Goal: Check status: Check status

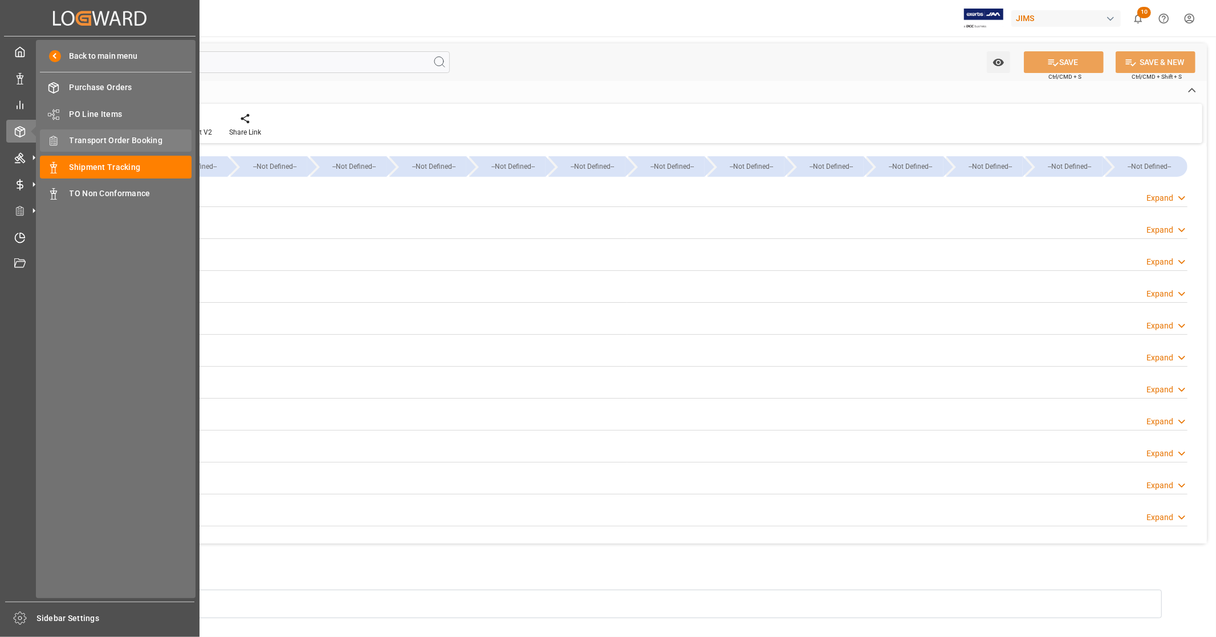
click at [137, 135] on span "Transport Order Booking" at bounding box center [131, 141] width 123 height 12
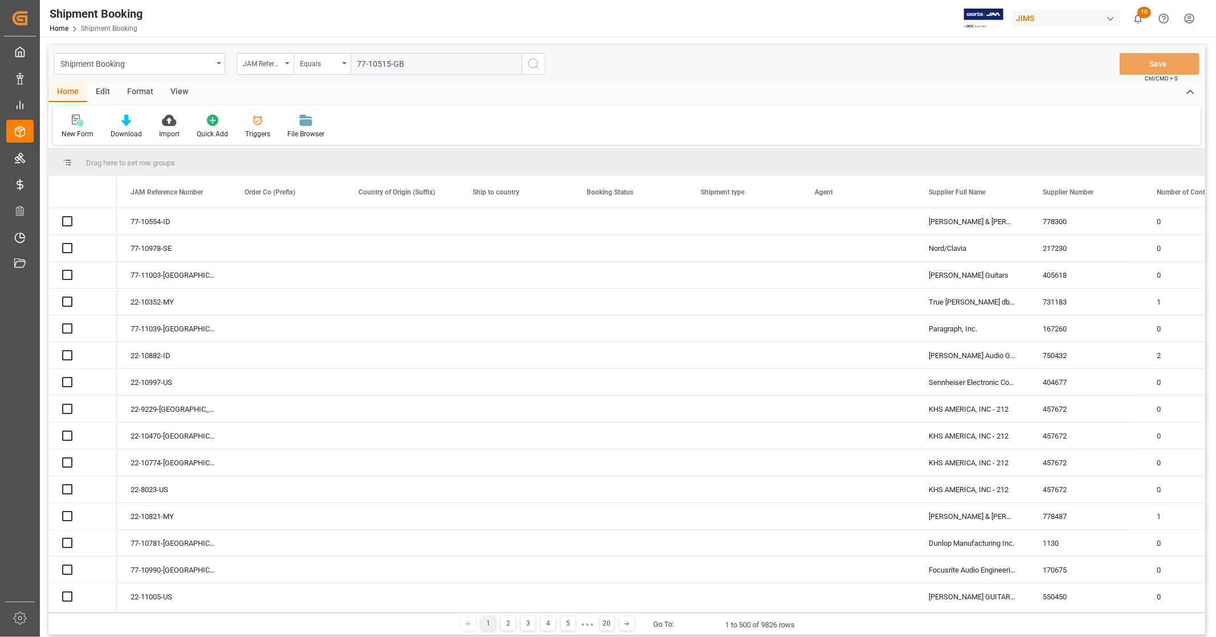
type input "77-10515-GB"
click at [532, 66] on icon "search button" at bounding box center [534, 64] width 14 height 14
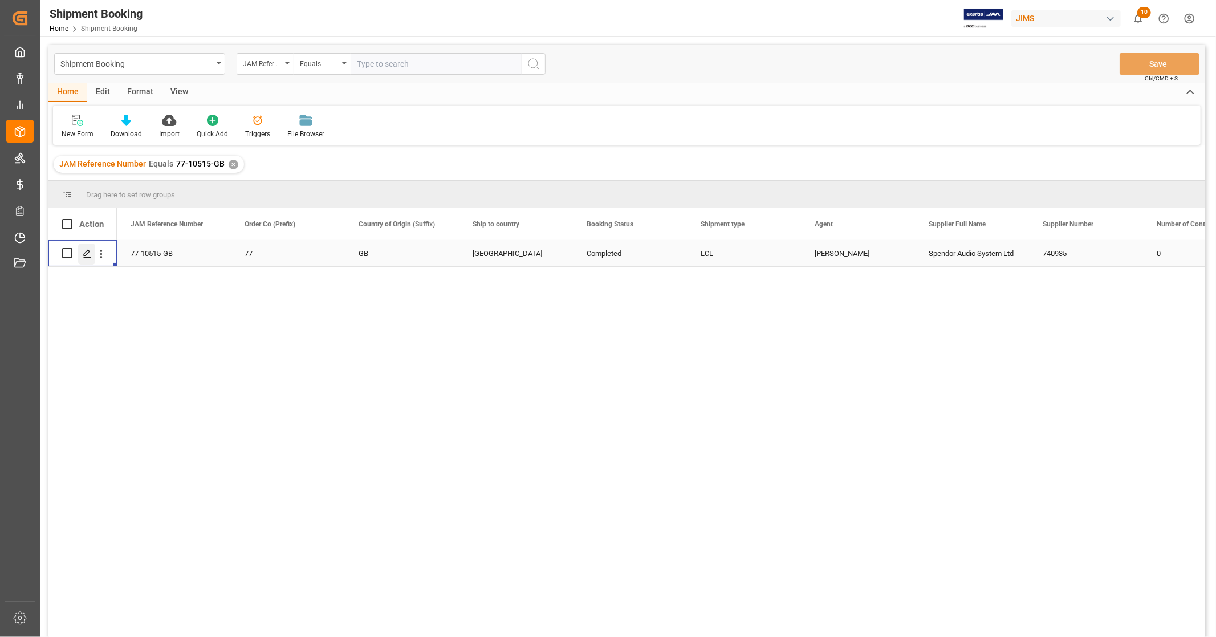
click at [86, 251] on icon "Press SPACE to select this row." at bounding box center [87, 253] width 9 height 9
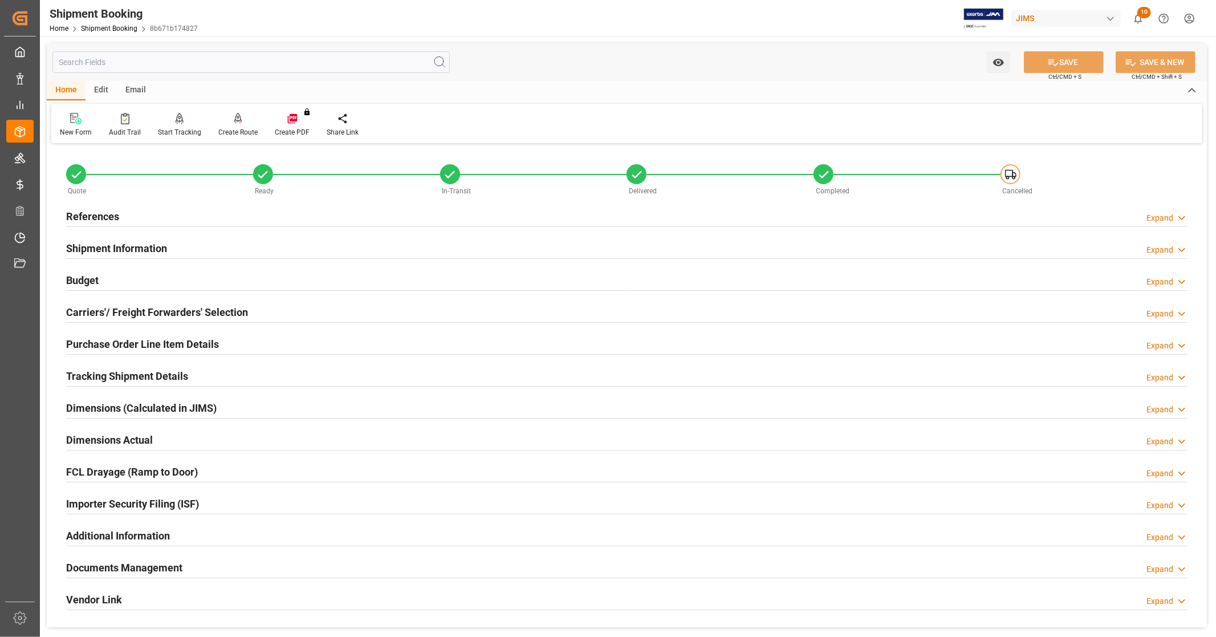
scroll to position [220, 0]
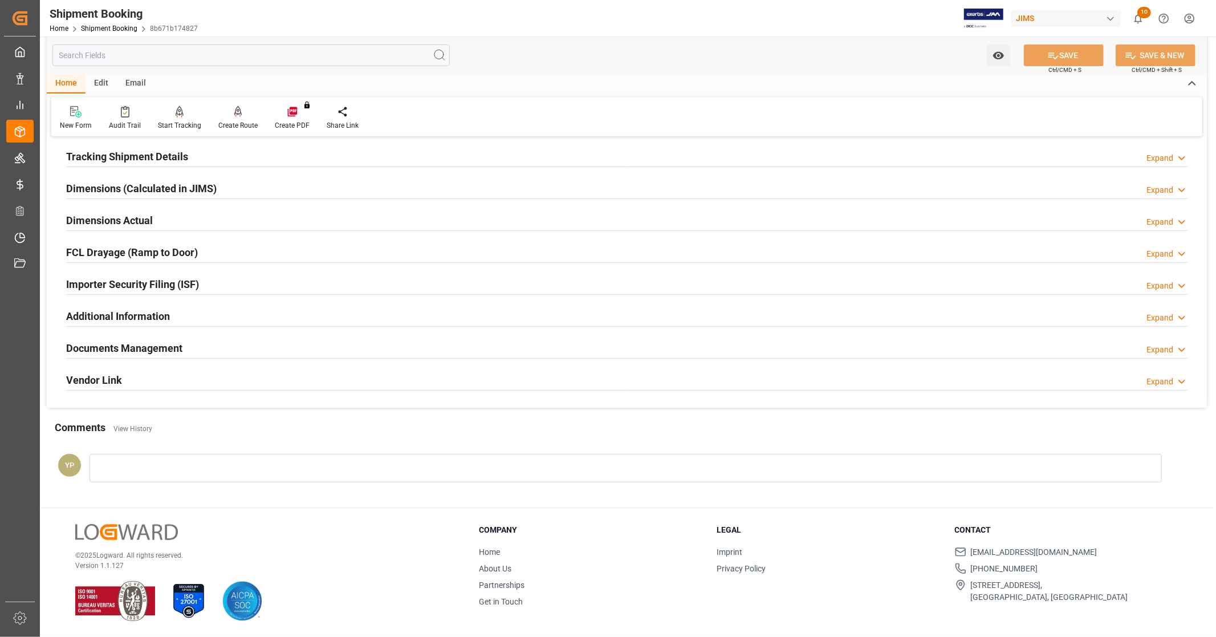
click at [118, 343] on h2 "Documents Management" at bounding box center [124, 347] width 116 height 15
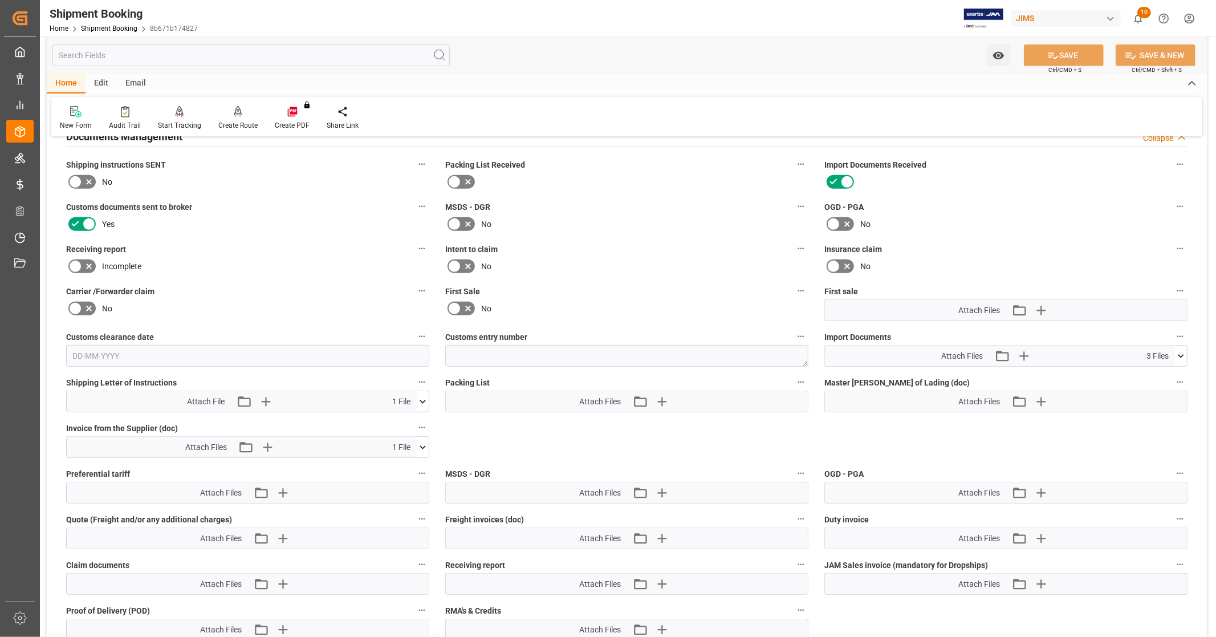
scroll to position [473, 0]
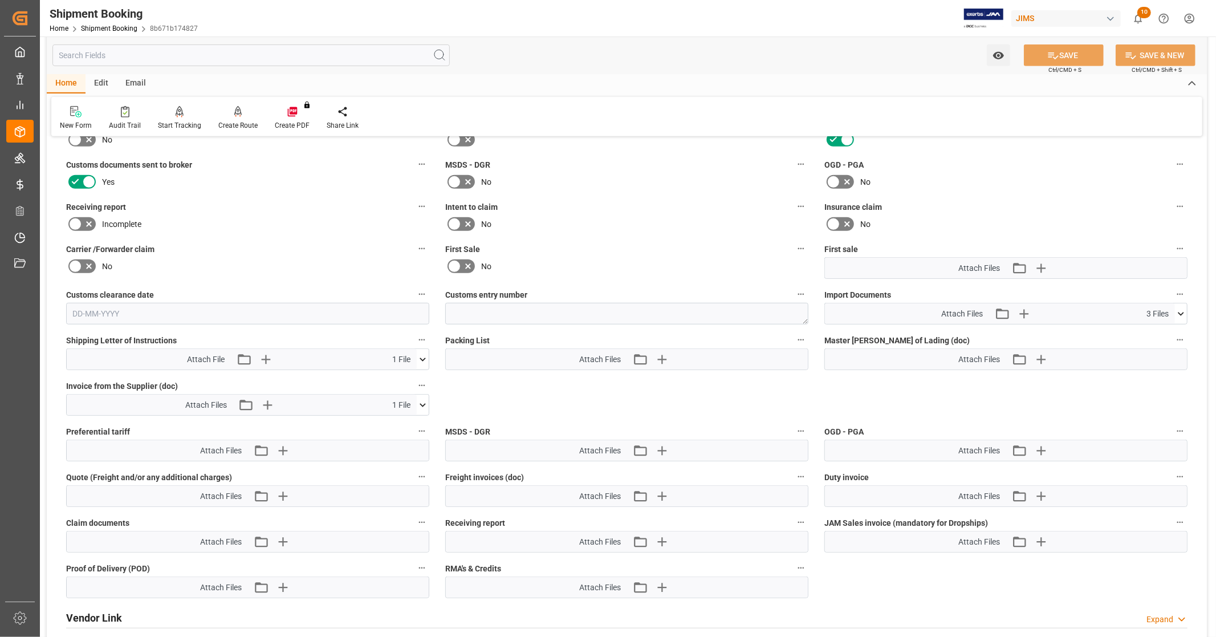
click at [1183, 311] on icon at bounding box center [1181, 314] width 12 height 12
click at [1150, 345] on icon at bounding box center [1151, 347] width 9 height 9
click at [1151, 356] on icon at bounding box center [1151, 359] width 9 height 9
click at [1185, 310] on icon at bounding box center [1181, 314] width 12 height 12
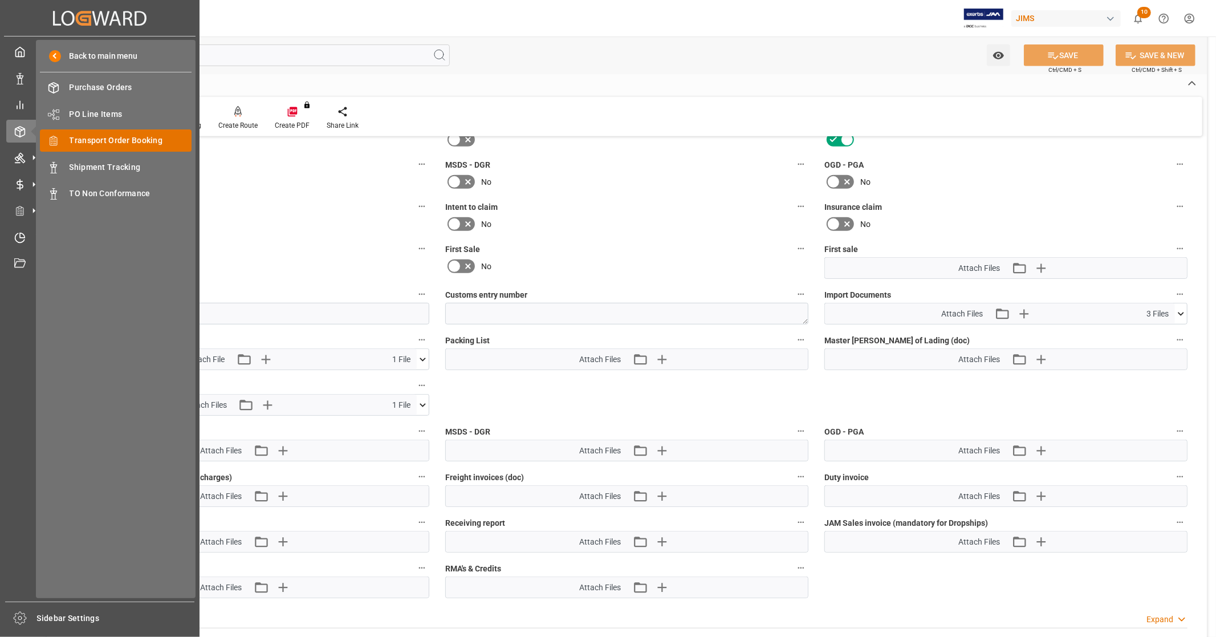
click at [136, 137] on span "Transport Order Booking" at bounding box center [131, 141] width 123 height 12
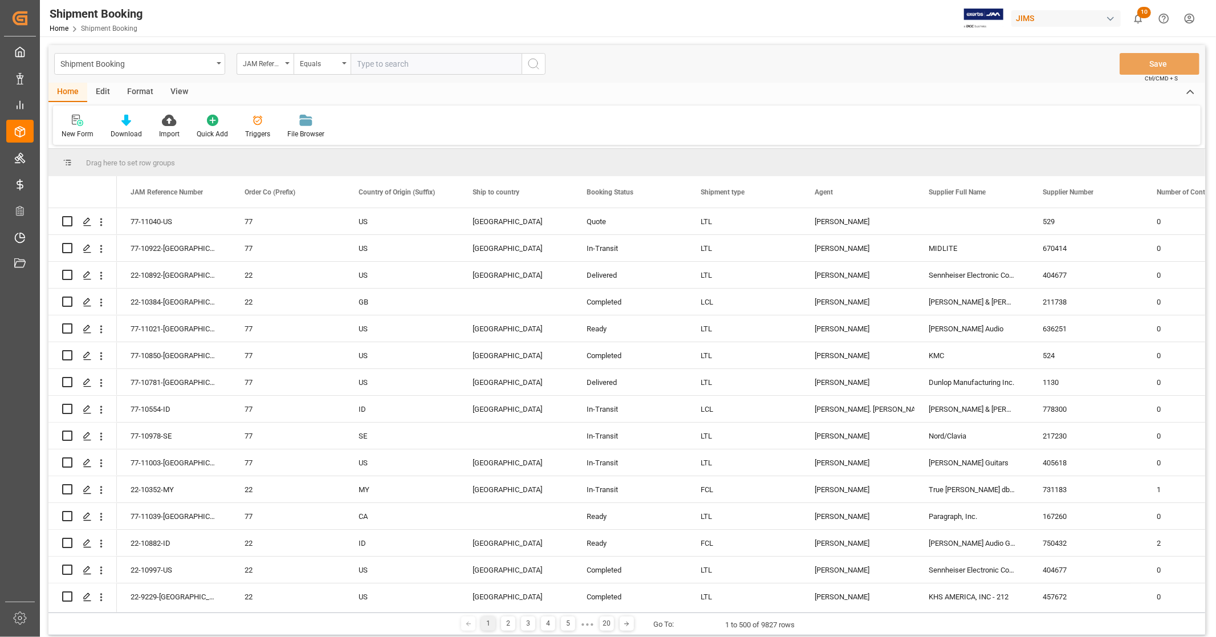
click at [419, 64] on input "text" at bounding box center [436, 64] width 171 height 22
type input "22-9700-DE"
click at [531, 67] on circle "search button" at bounding box center [533, 63] width 9 height 9
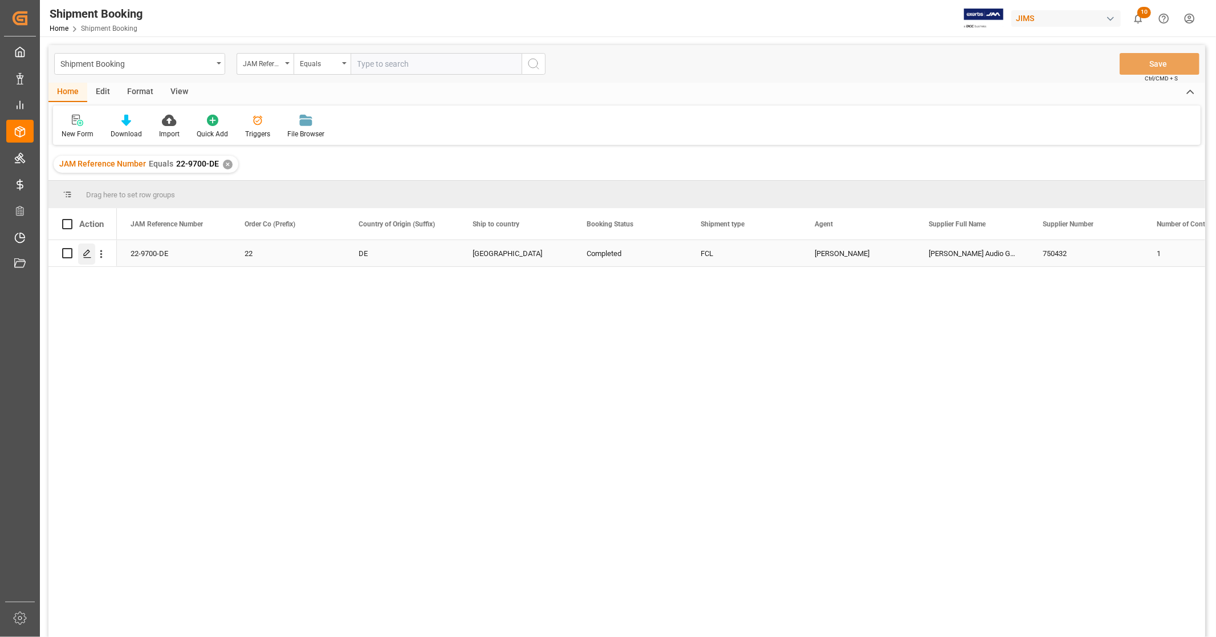
click at [87, 253] on polygon "Press SPACE to select this row." at bounding box center [87, 253] width 6 height 6
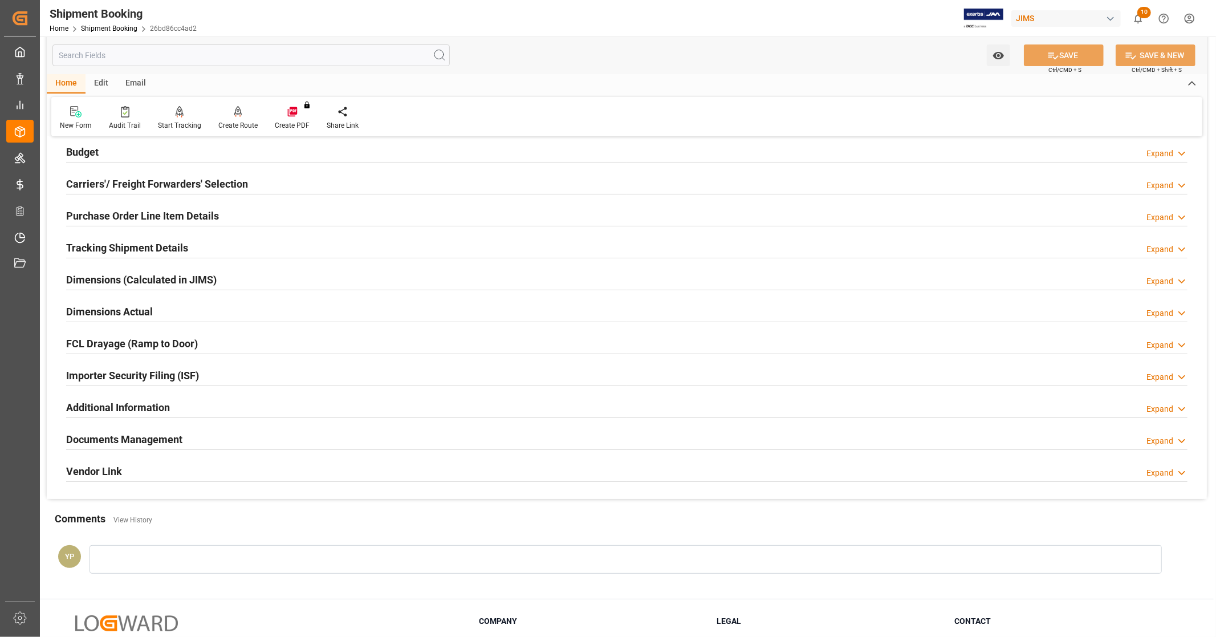
scroll to position [220, 0]
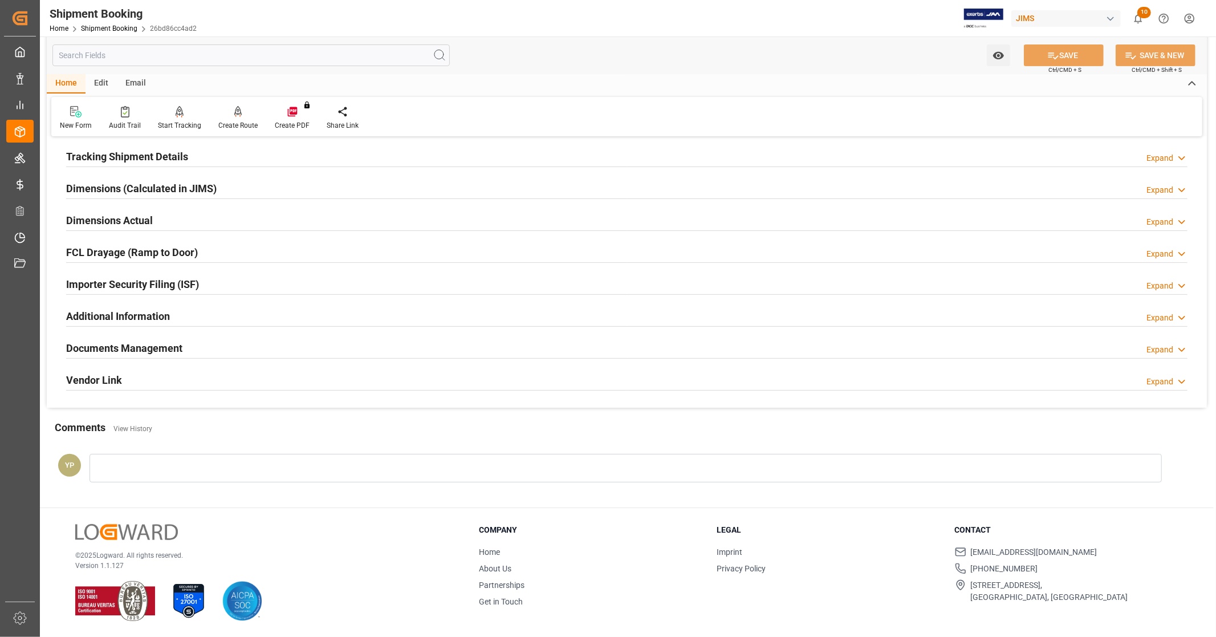
click at [208, 347] on div "Documents Management Expand" at bounding box center [627, 347] width 1122 height 22
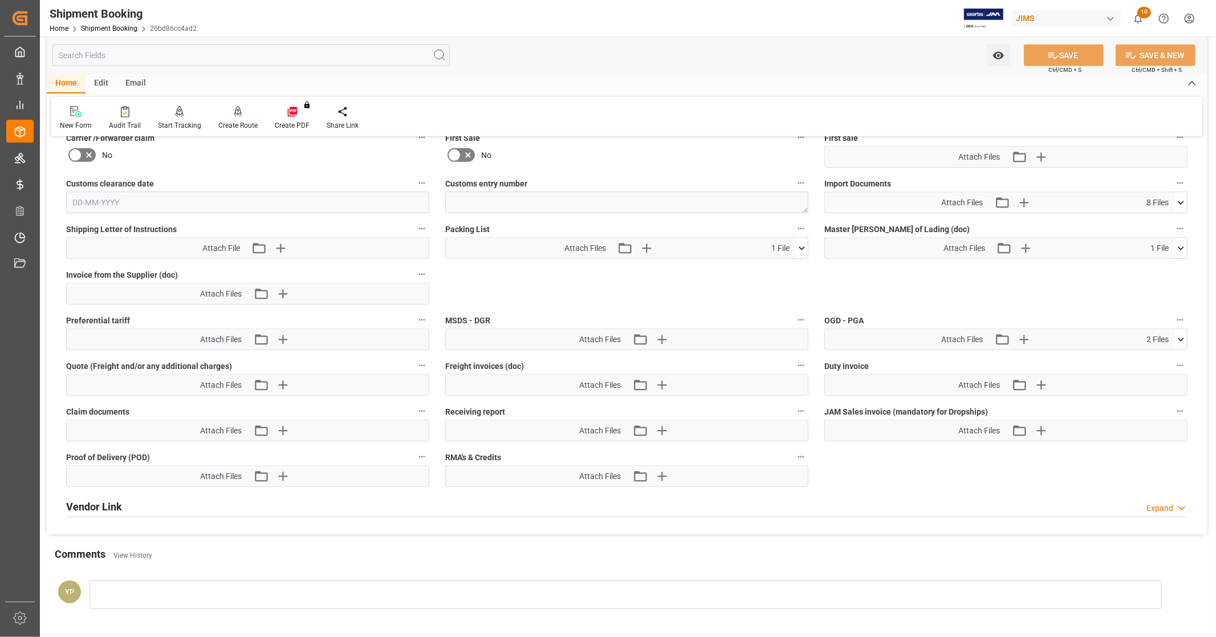
scroll to position [600, 0]
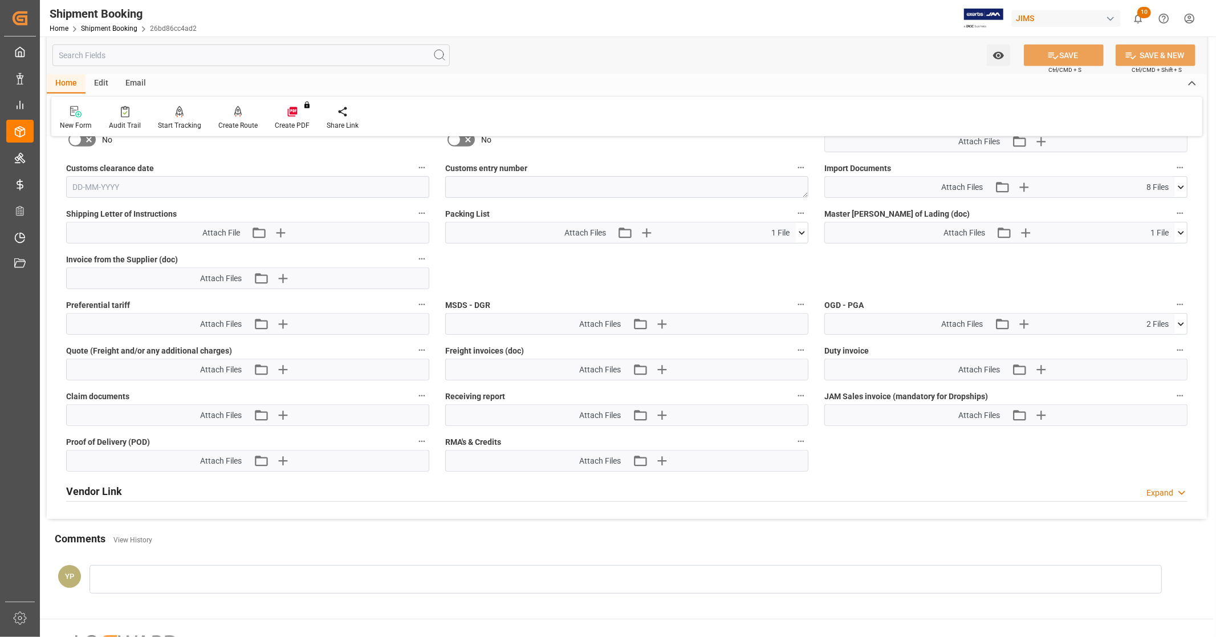
click at [1180, 182] on icon at bounding box center [1181, 187] width 12 height 12
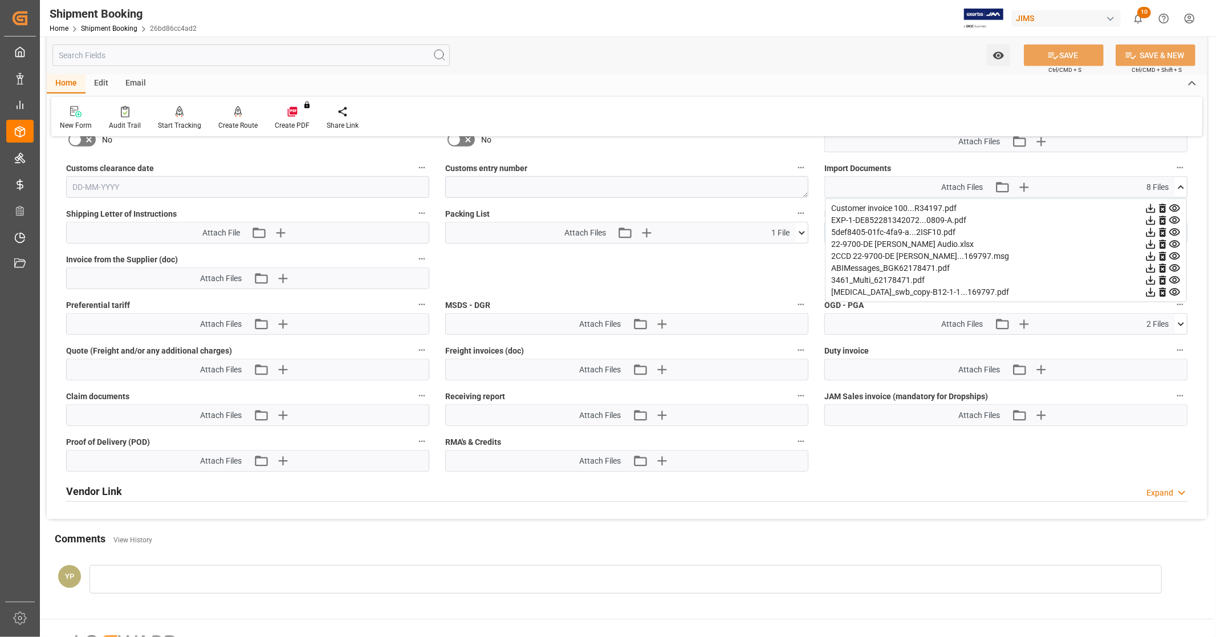
click at [1151, 241] on icon at bounding box center [1151, 244] width 9 height 9
click at [1181, 186] on icon at bounding box center [1181, 187] width 12 height 12
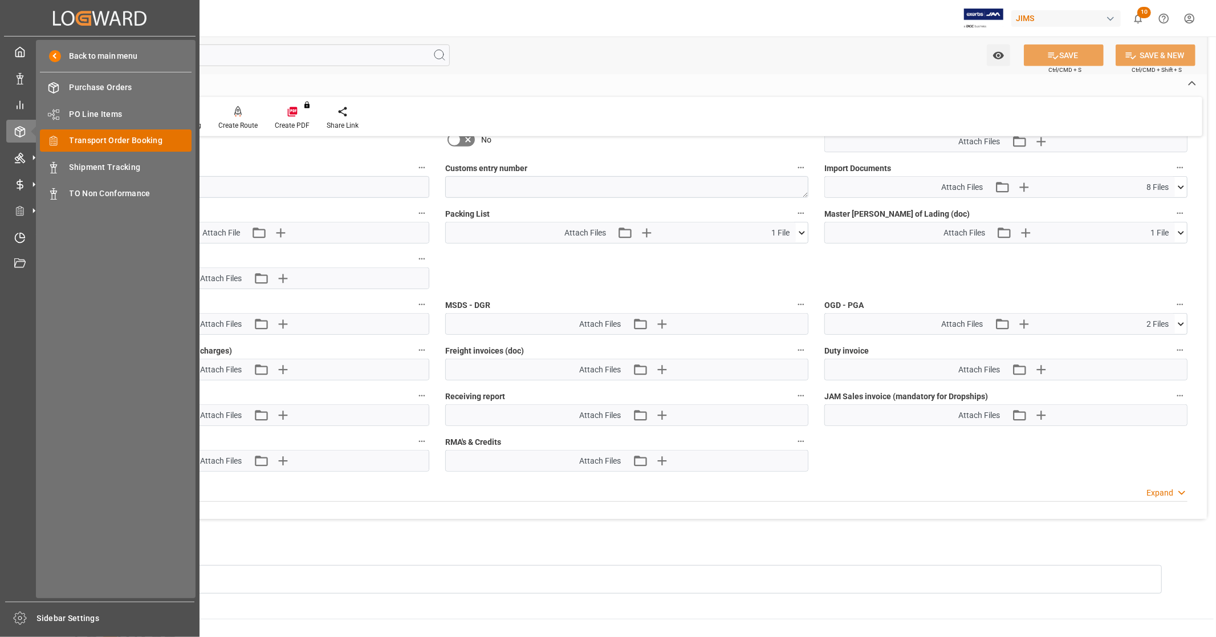
click at [163, 141] on span "Transport Order Booking" at bounding box center [131, 141] width 123 height 12
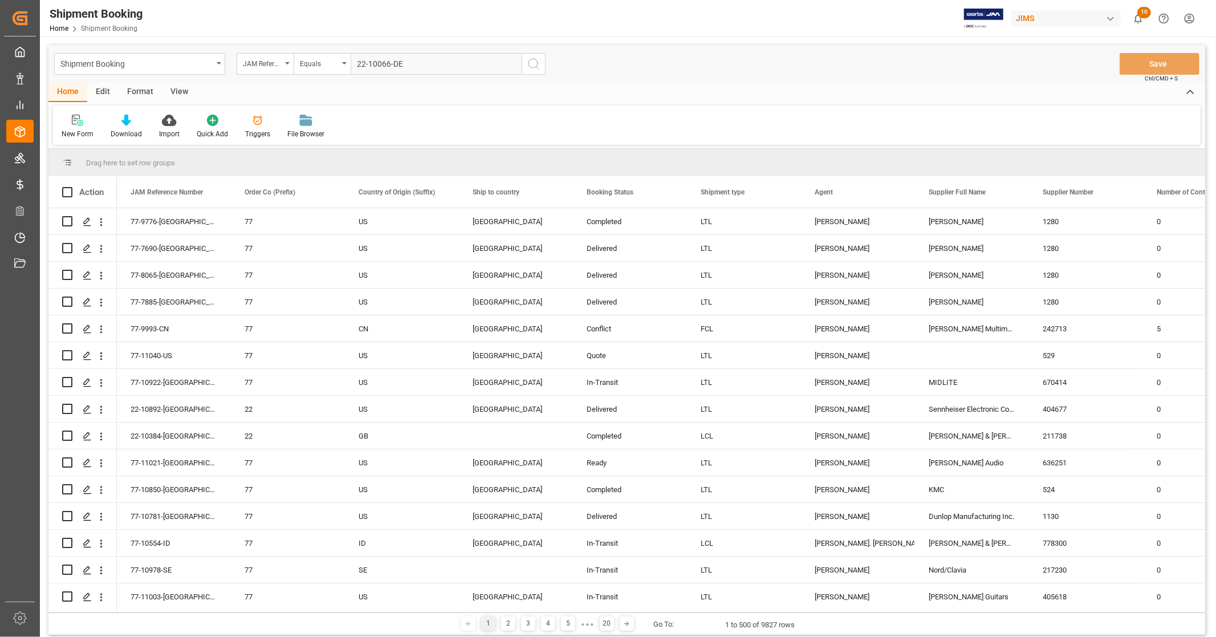
type input "22-10066-DE"
click at [531, 68] on icon "search button" at bounding box center [534, 64] width 14 height 14
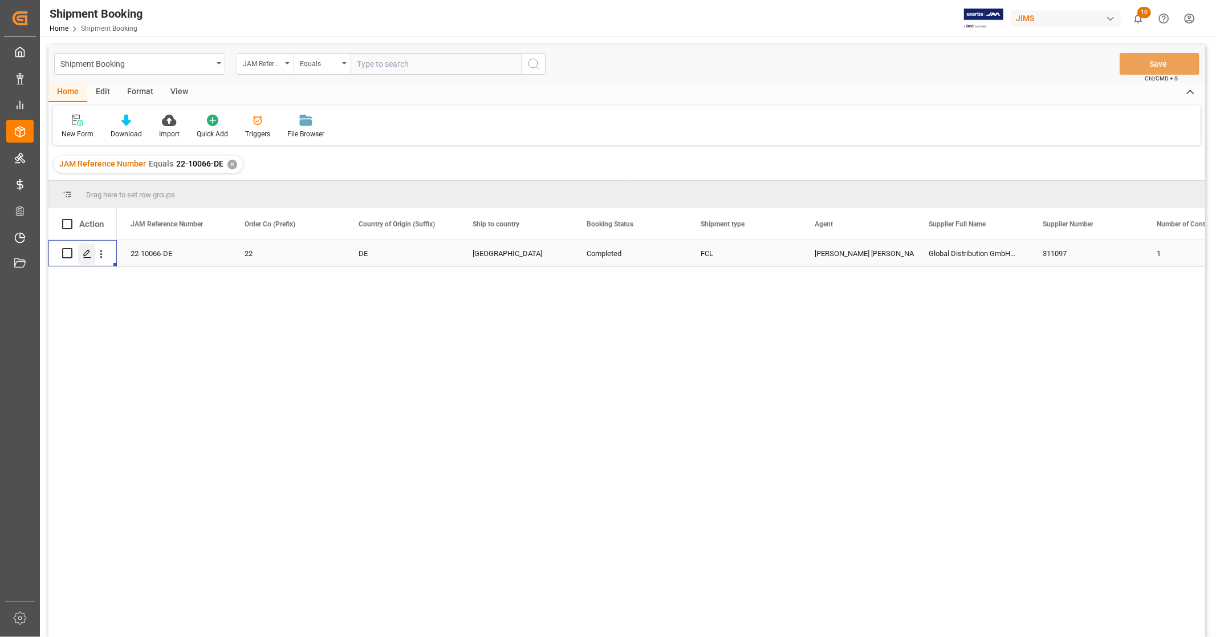
click at [88, 251] on polygon "Press SPACE to select this row." at bounding box center [87, 253] width 6 height 6
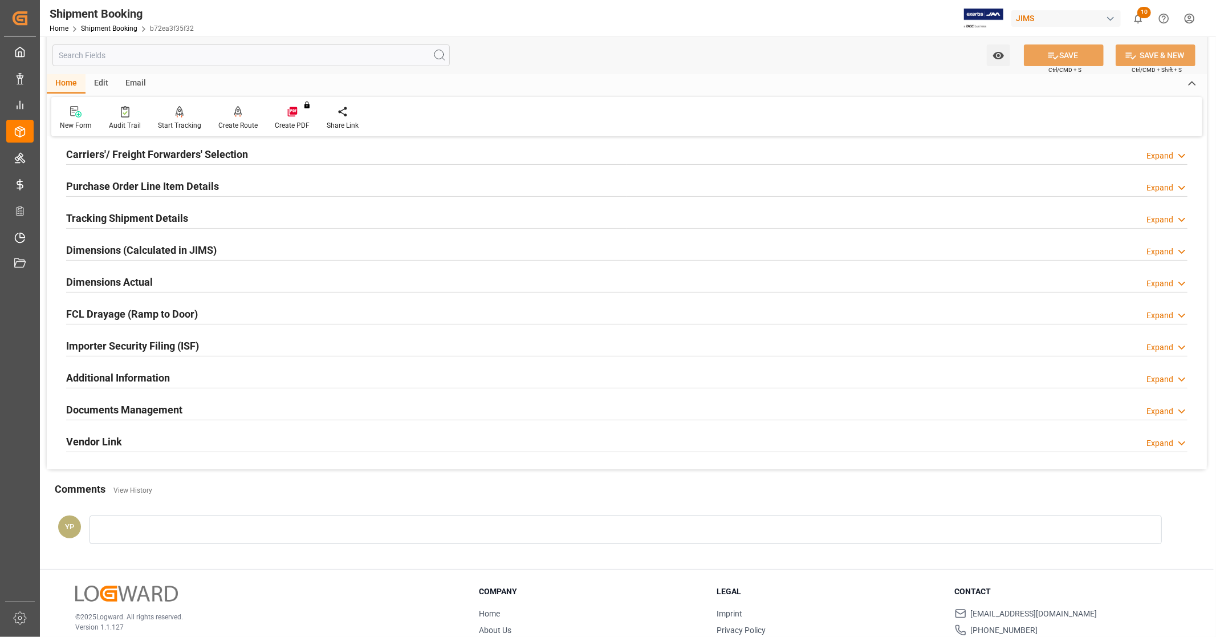
scroll to position [220, 0]
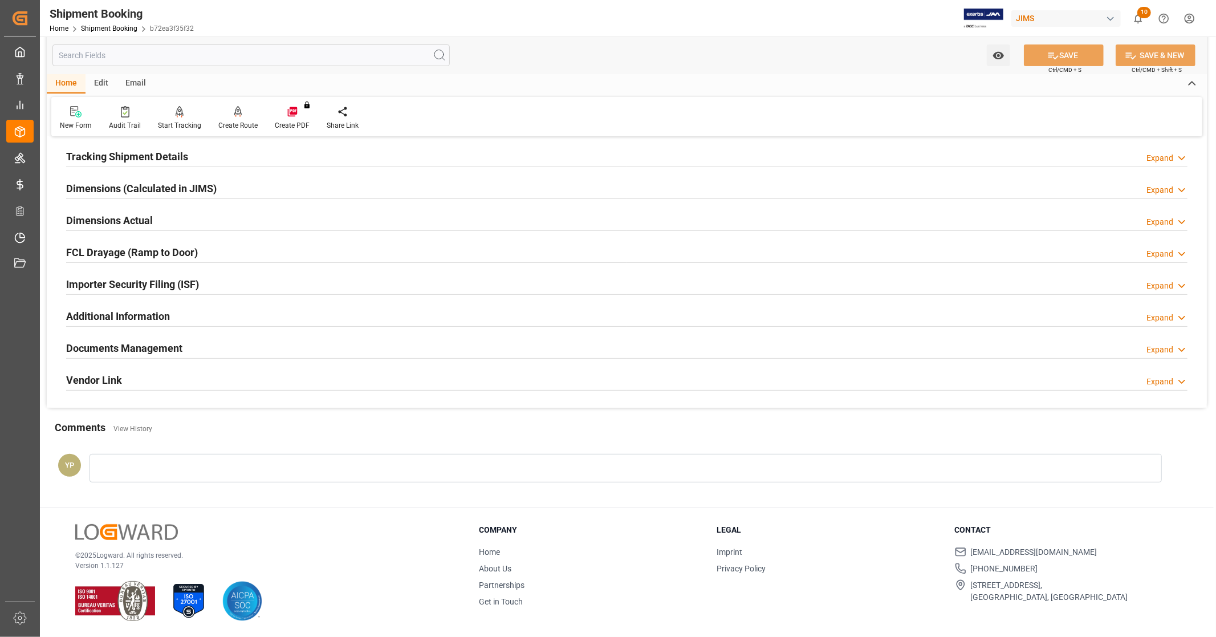
click at [218, 346] on div "Documents Management Expand" at bounding box center [627, 347] width 1122 height 22
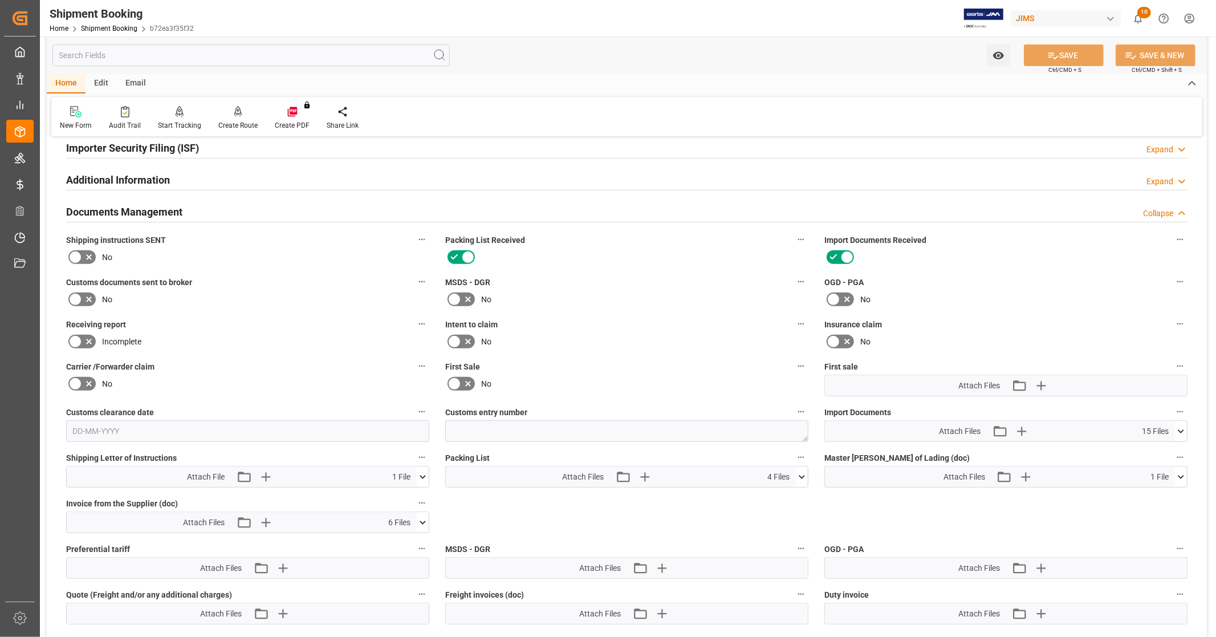
scroll to position [409, 0]
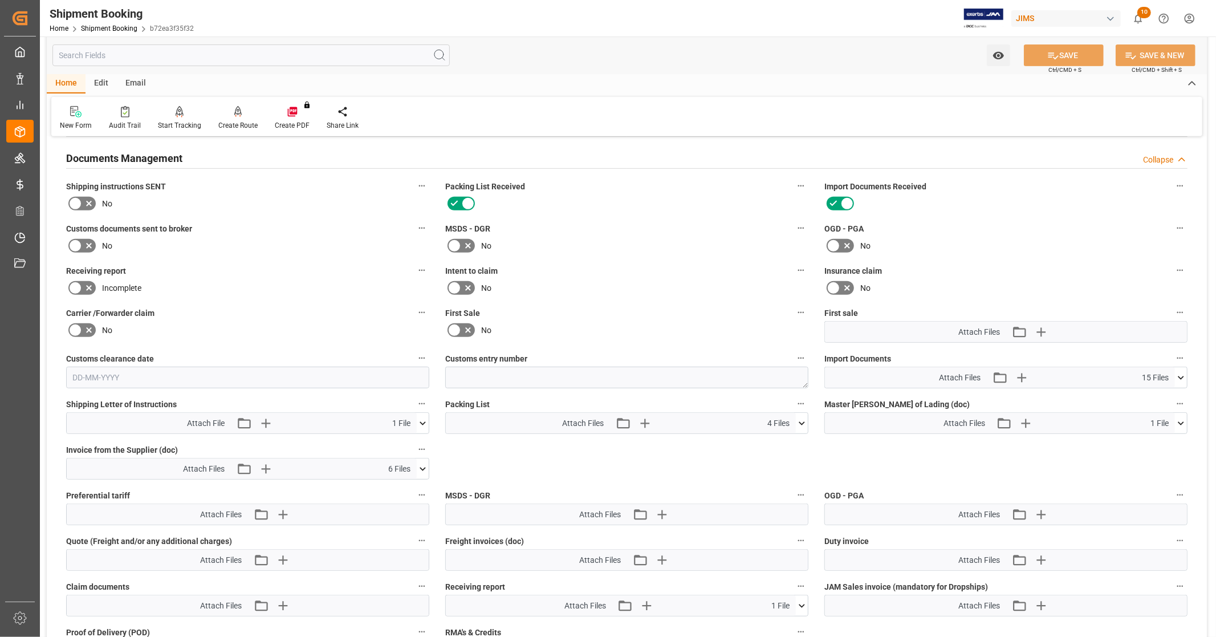
click at [800, 424] on icon at bounding box center [802, 423] width 12 height 12
click at [802, 420] on icon at bounding box center [802, 423] width 12 height 12
click at [1183, 374] on icon at bounding box center [1181, 378] width 12 height 12
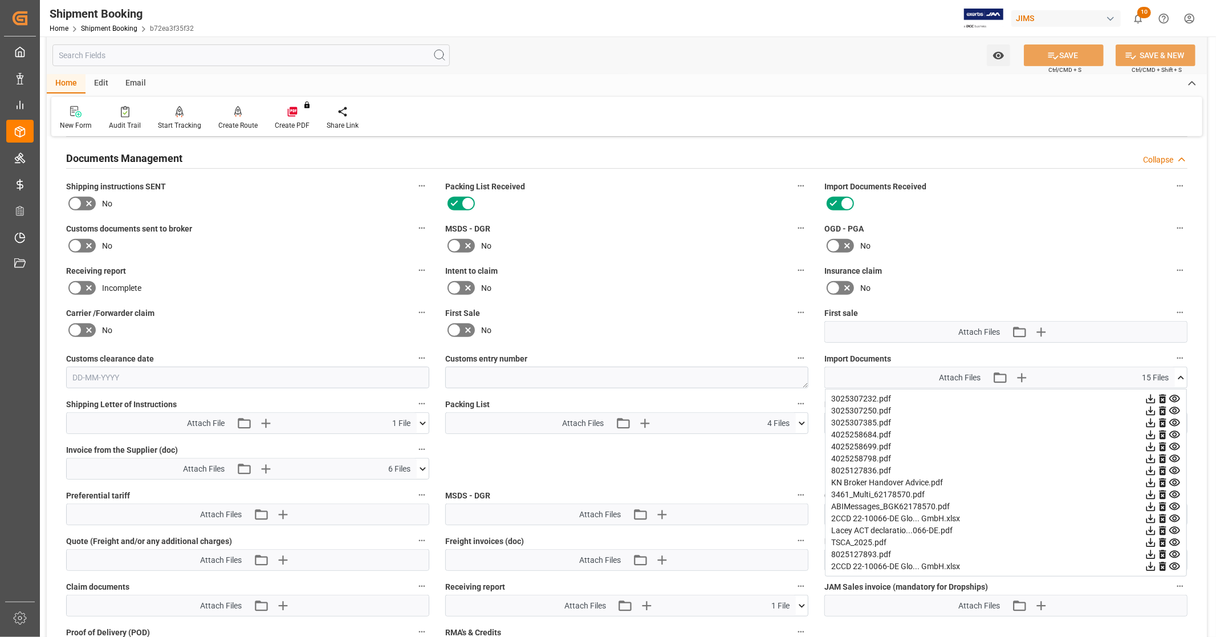
click at [1151, 563] on icon at bounding box center [1151, 566] width 9 height 9
click at [1186, 372] on icon at bounding box center [1181, 378] width 12 height 12
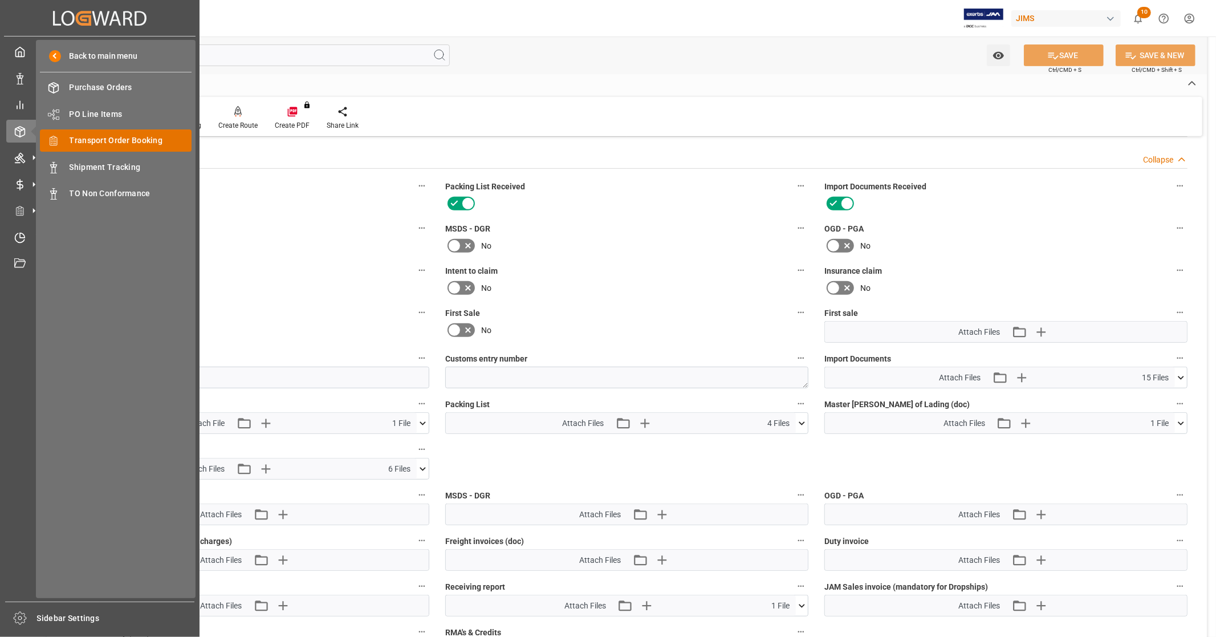
click at [126, 139] on span "Transport Order Booking" at bounding box center [131, 141] width 123 height 12
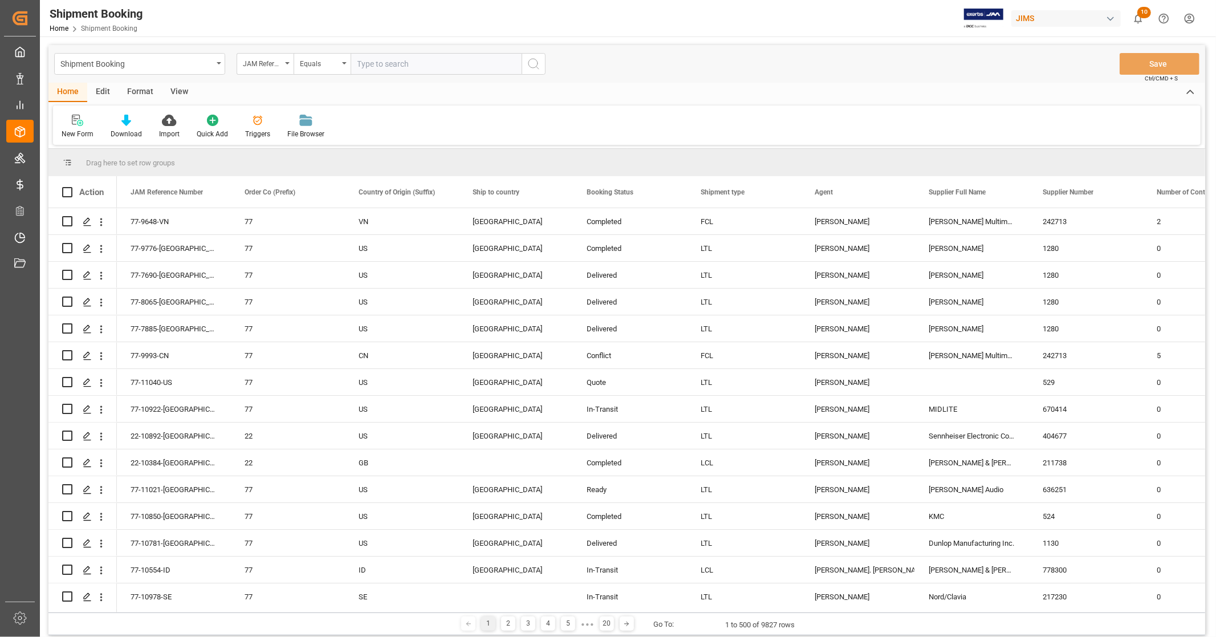
click at [390, 71] on input "text" at bounding box center [436, 64] width 171 height 22
type input "22-10143-DE"
click at [537, 67] on line "search button" at bounding box center [538, 68] width 2 height 2
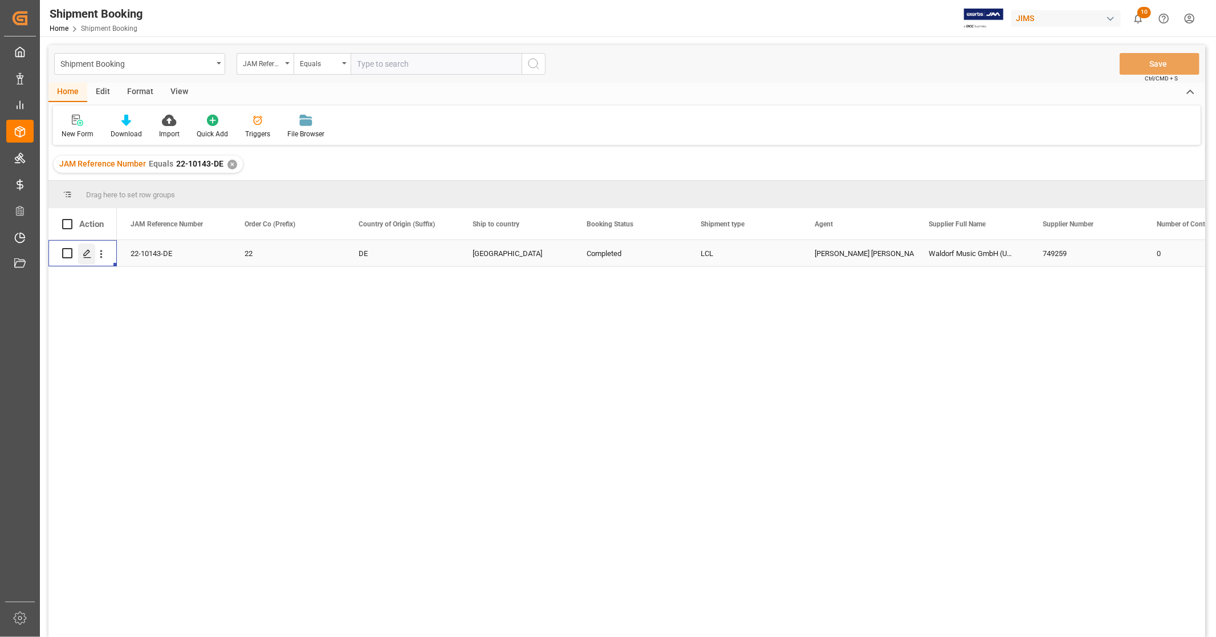
click at [87, 255] on icon "Press SPACE to select this row." at bounding box center [87, 253] width 9 height 9
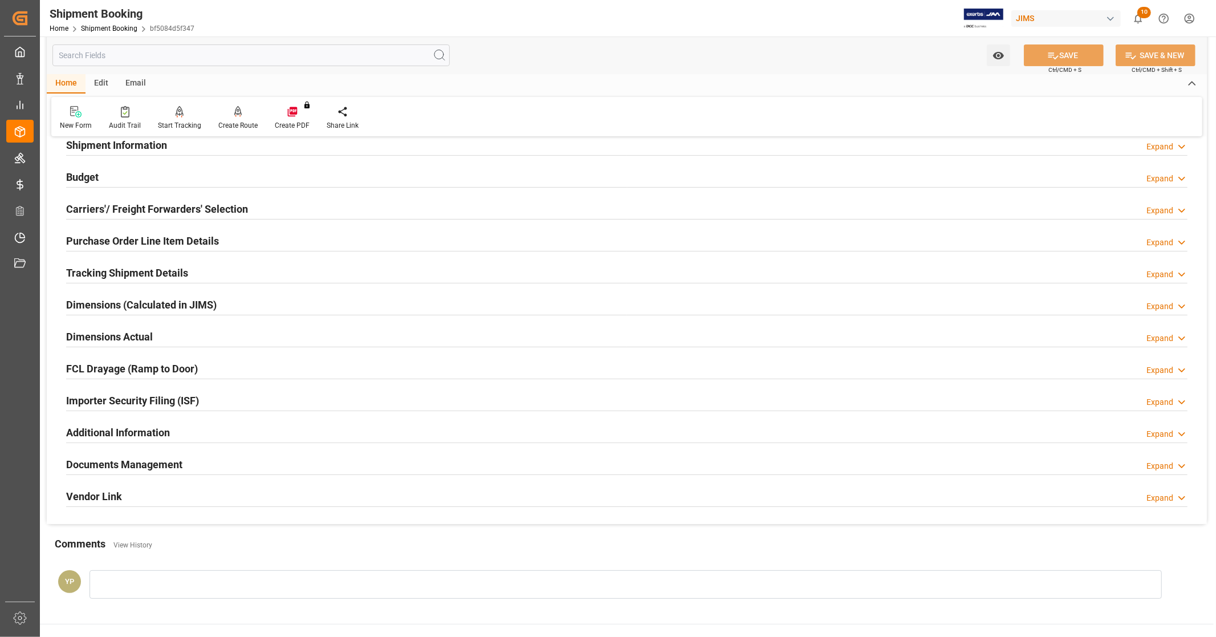
scroll to position [220, 0]
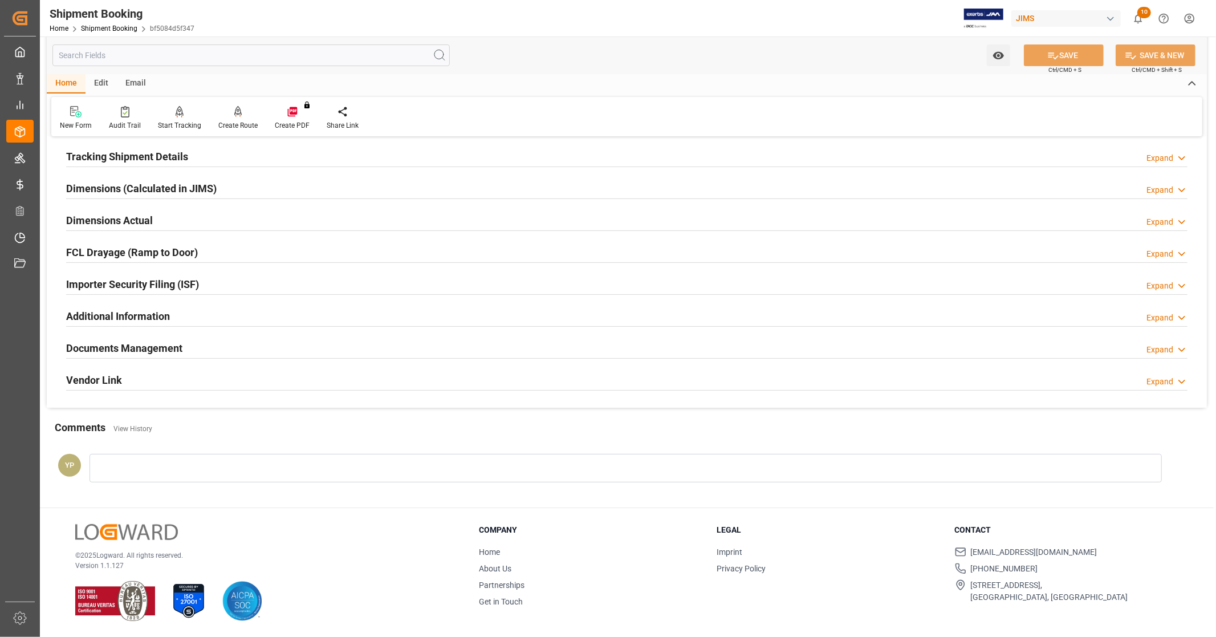
click at [172, 344] on h2 "Documents Management" at bounding box center [124, 347] width 116 height 15
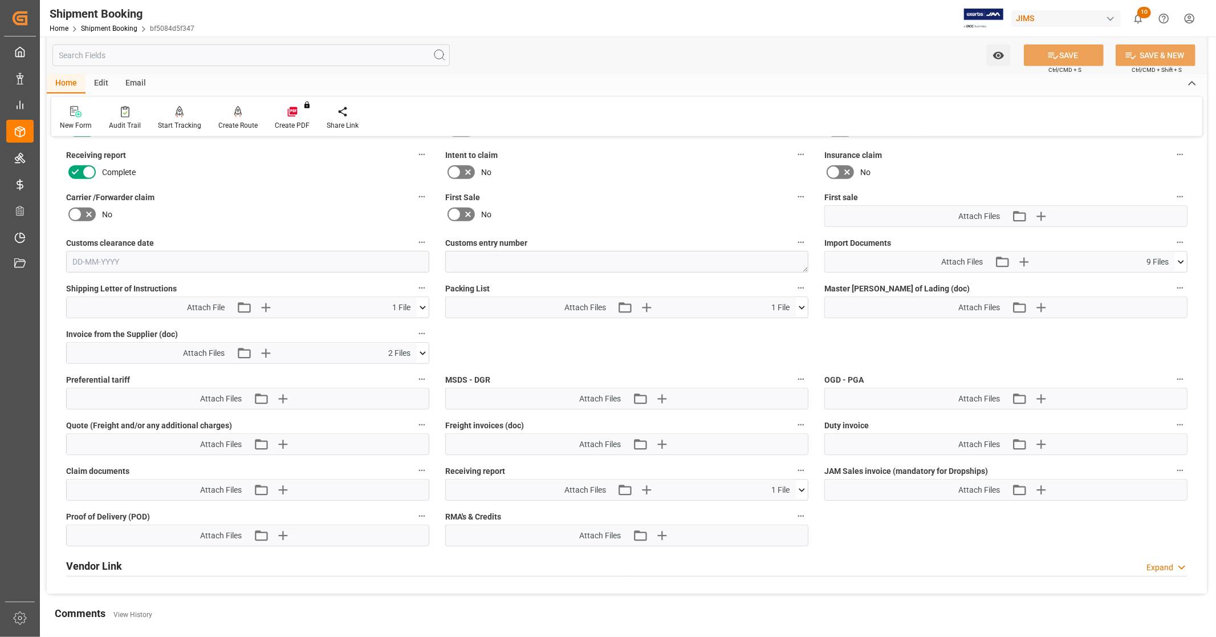
scroll to position [537, 0]
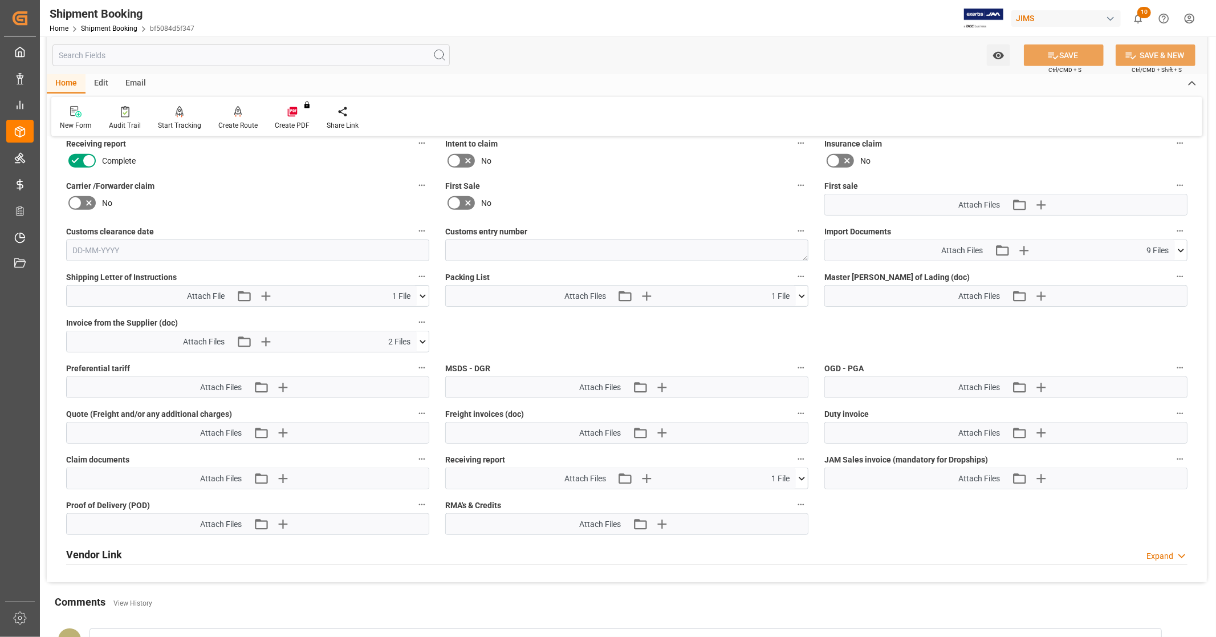
click at [1185, 249] on icon at bounding box center [1181, 251] width 12 height 12
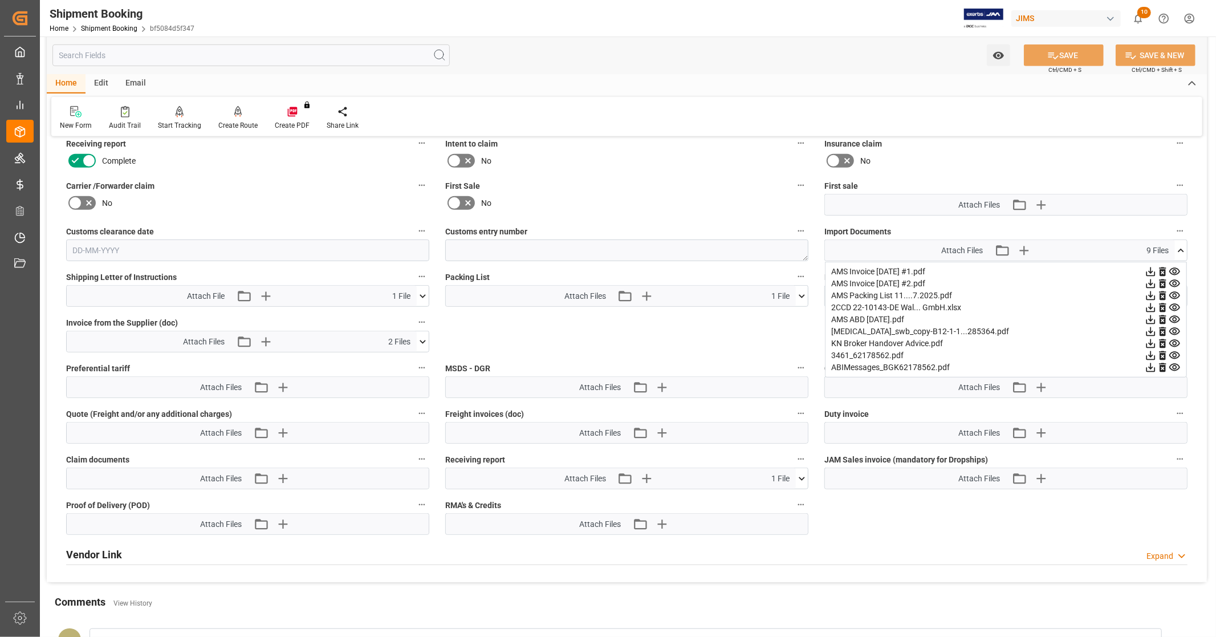
click at [1152, 303] on icon at bounding box center [1151, 308] width 12 height 12
click at [1182, 246] on icon at bounding box center [1181, 251] width 12 height 12
